Goal: Check status: Check status

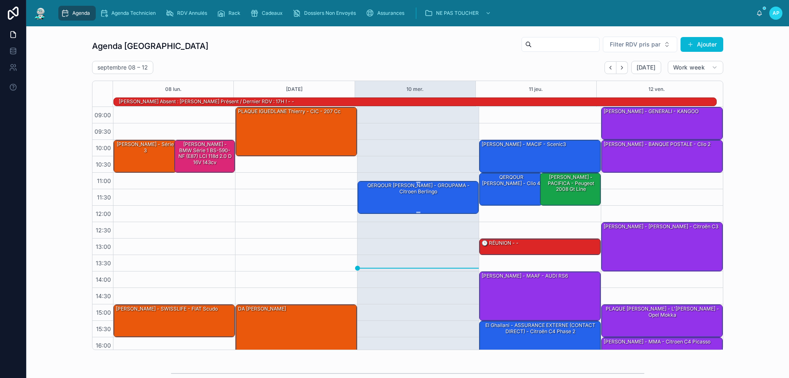
click at [430, 200] on div "QERQOUR [PERSON_NAME] - GROUPAMA - citroen berlingo" at bounding box center [418, 196] width 119 height 31
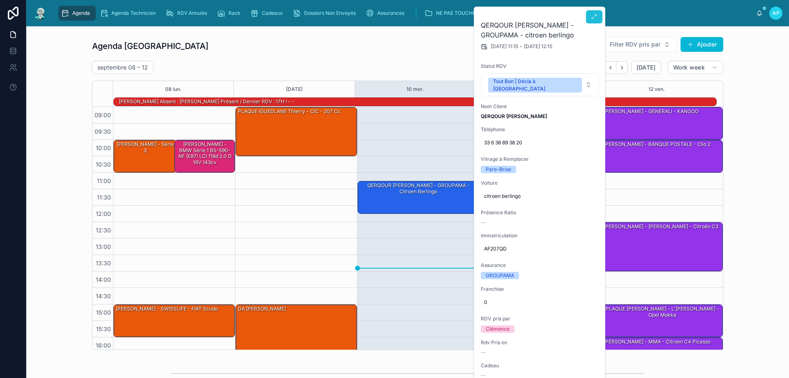
click at [589, 17] on button at bounding box center [594, 16] width 16 height 13
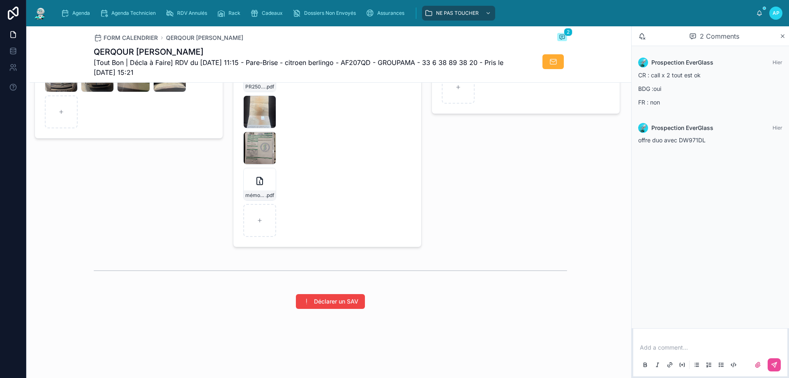
scroll to position [1137, 0]
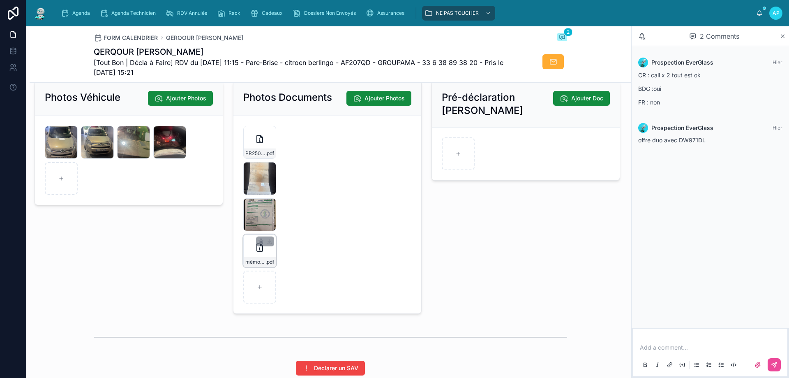
click at [267, 264] on div "mémo-cond12-CITROEN-BERLINGO .pdf" at bounding box center [259, 250] width 33 height 33
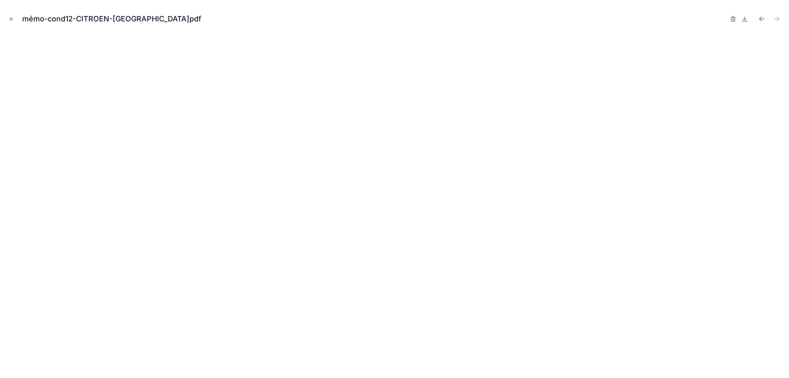
scroll to position [1128, 0]
click at [14, 19] on button "Close modal" at bounding box center [11, 18] width 9 height 9
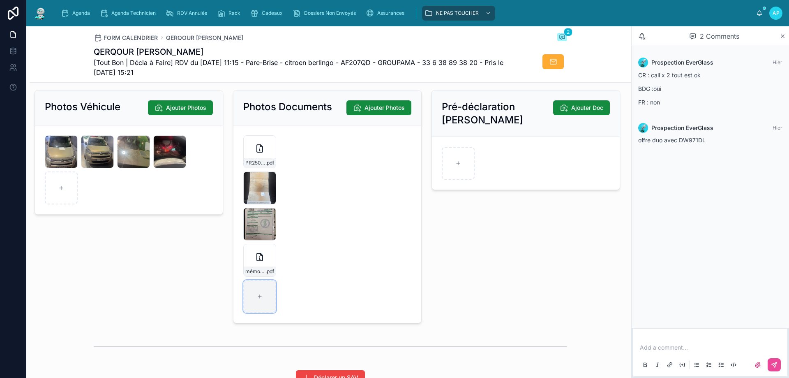
click at [264, 306] on div at bounding box center [259, 296] width 33 height 33
type input "**********"
click at [39, 13] on img at bounding box center [40, 13] width 15 height 13
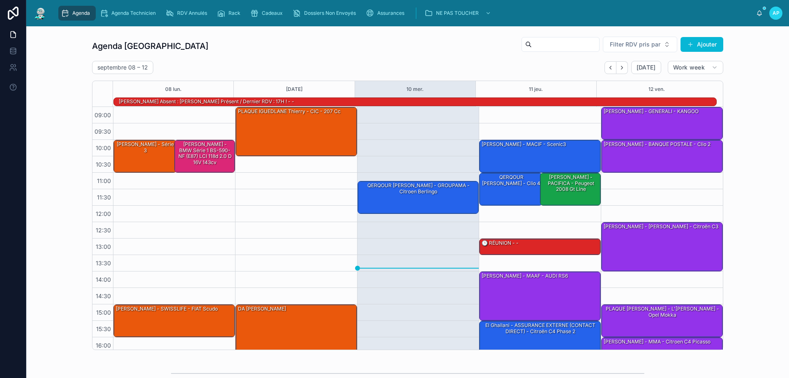
scroll to position [54, 0]
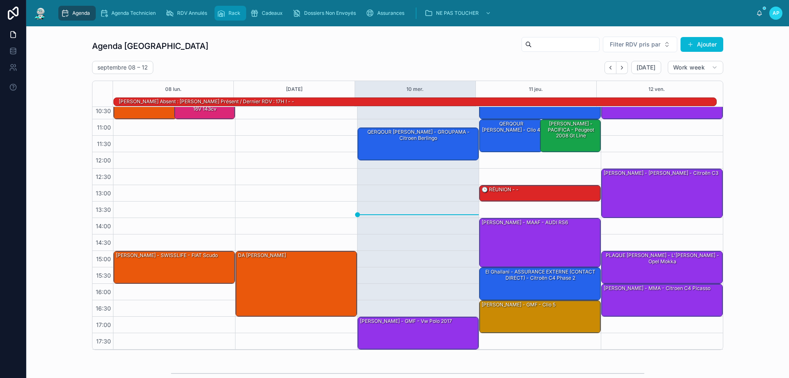
click at [231, 16] on span "Rack" at bounding box center [234, 13] width 12 height 7
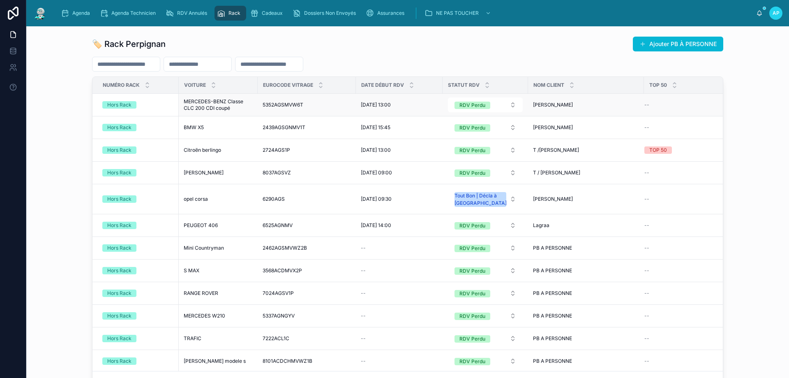
click at [118, 105] on div "Hors Rack" at bounding box center [119, 104] width 24 height 7
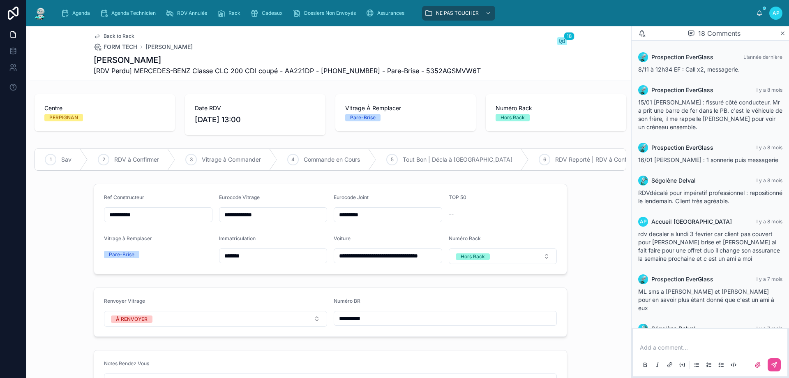
scroll to position [431, 0]
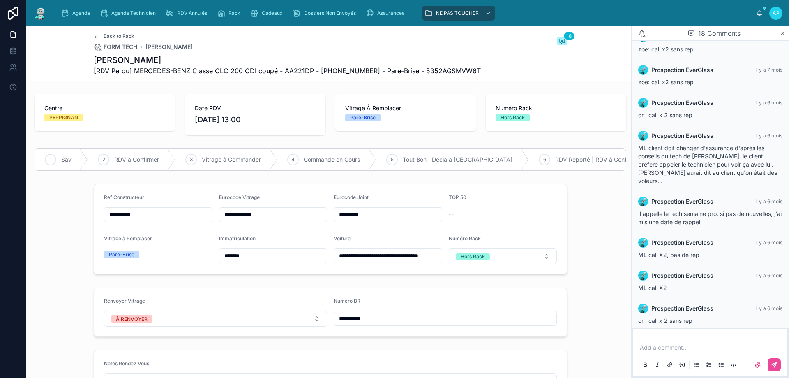
click at [36, 9] on img at bounding box center [40, 13] width 15 height 13
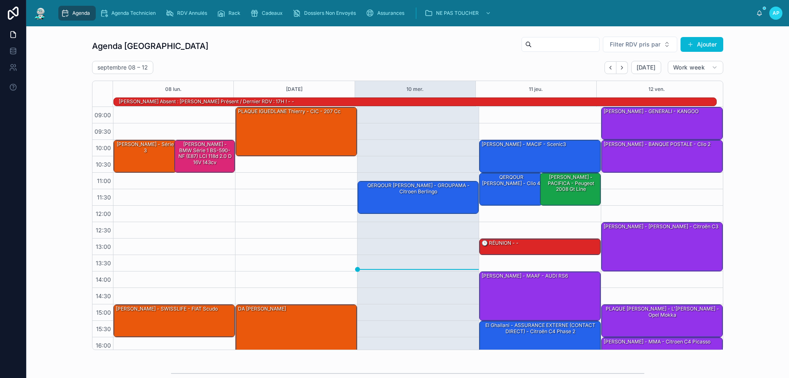
scroll to position [54, 0]
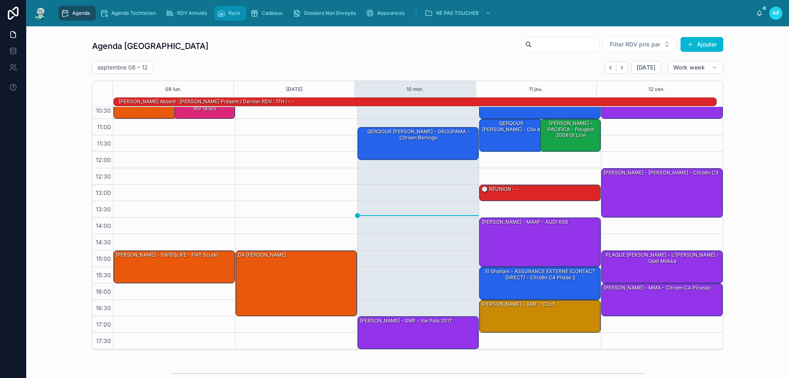
click at [234, 9] on div "Rack" at bounding box center [230, 13] width 27 height 13
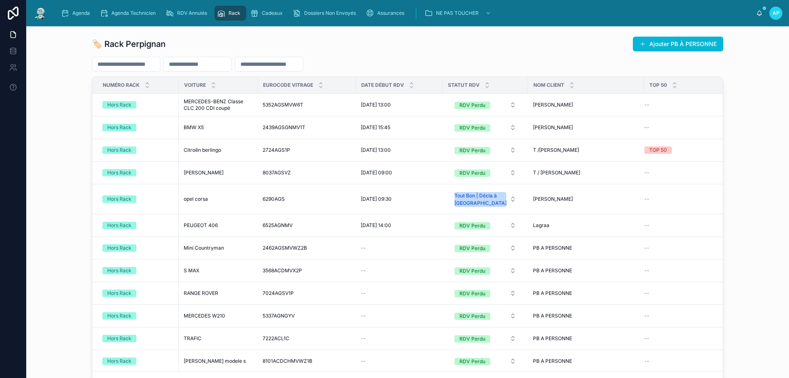
click at [753, 157] on div "🏷️ Rack Perpignan Ajouter PB À PERSONNE Numéro Rack Voiture Eurocode Vitrage Da…" at bounding box center [407, 213] width 749 height 361
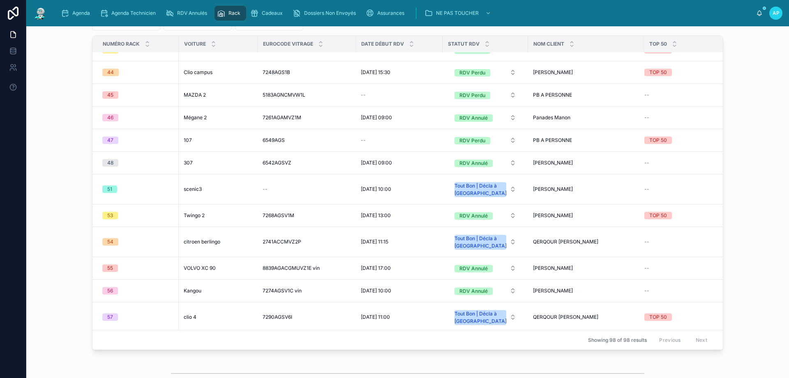
scroll to position [2039, 0]
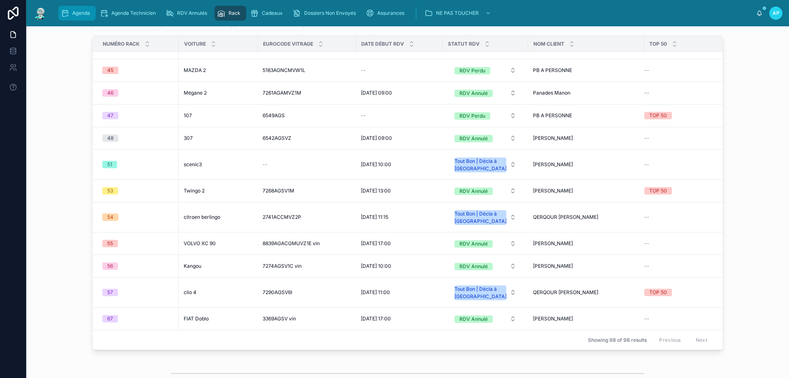
click at [87, 13] on span "Agenda" at bounding box center [81, 13] width 18 height 7
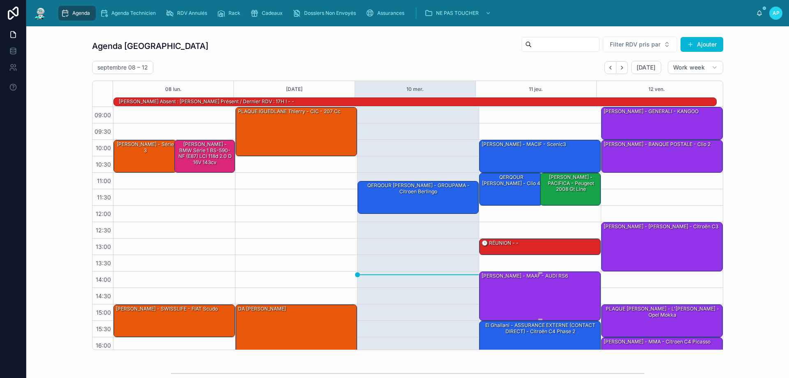
scroll to position [54, 0]
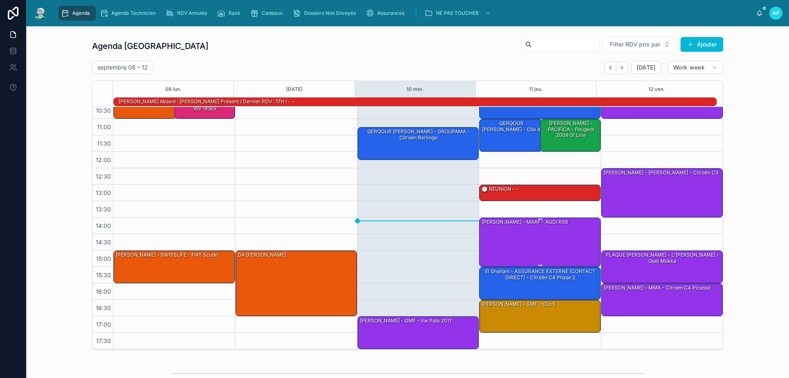
click at [522, 230] on div "[PERSON_NAME] - MAAF - AUDI RS6" at bounding box center [540, 242] width 119 height 48
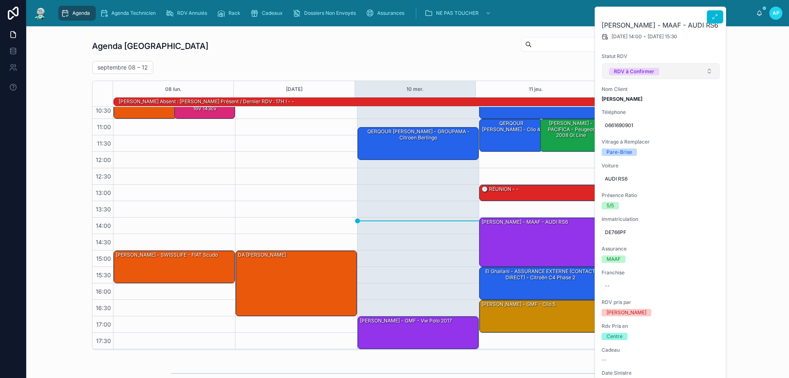
click at [655, 69] on span "RDV à Confirmer" at bounding box center [634, 71] width 50 height 7
